Goal: Navigation & Orientation: Find specific page/section

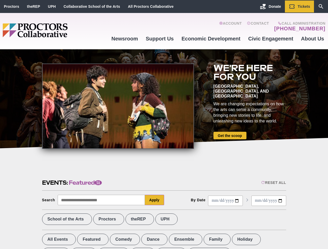
click at [164, 125] on div at bounding box center [118, 106] width 152 height 85
click at [273, 183] on div "Reset All" at bounding box center [273, 183] width 25 height 4
click at [154, 200] on button "Apply" at bounding box center [154, 200] width 19 height 10
